Goal: Book appointment/travel/reservation

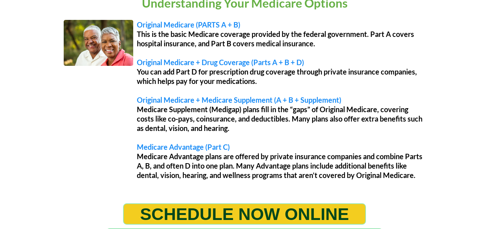
scroll to position [675, 0]
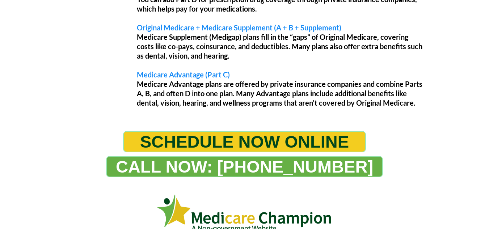
click at [203, 137] on span "SCHEDULE NOW ONLINE" at bounding box center [244, 142] width 209 height 20
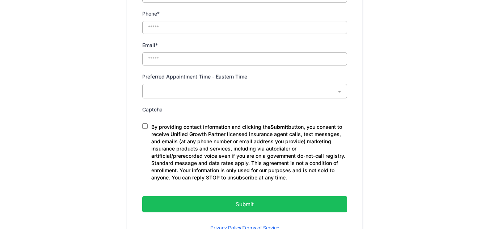
scroll to position [482, 0]
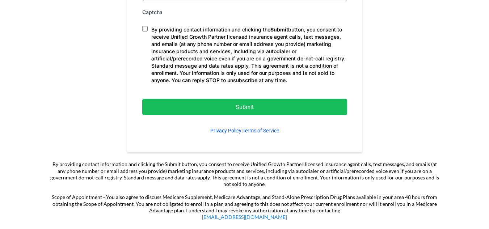
click at [220, 131] on link "Privacy Policy" at bounding box center [225, 131] width 31 height 6
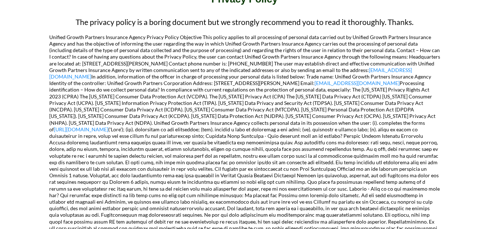
scroll to position [193, 0]
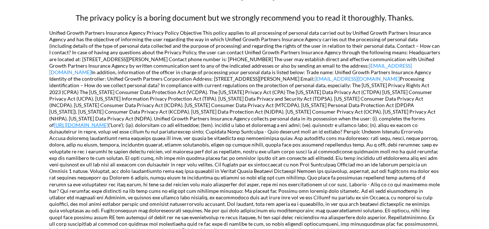
click at [108, 122] on link "[URL][DOMAIN_NAME]" at bounding box center [81, 125] width 54 height 6
